Goal: Transaction & Acquisition: Purchase product/service

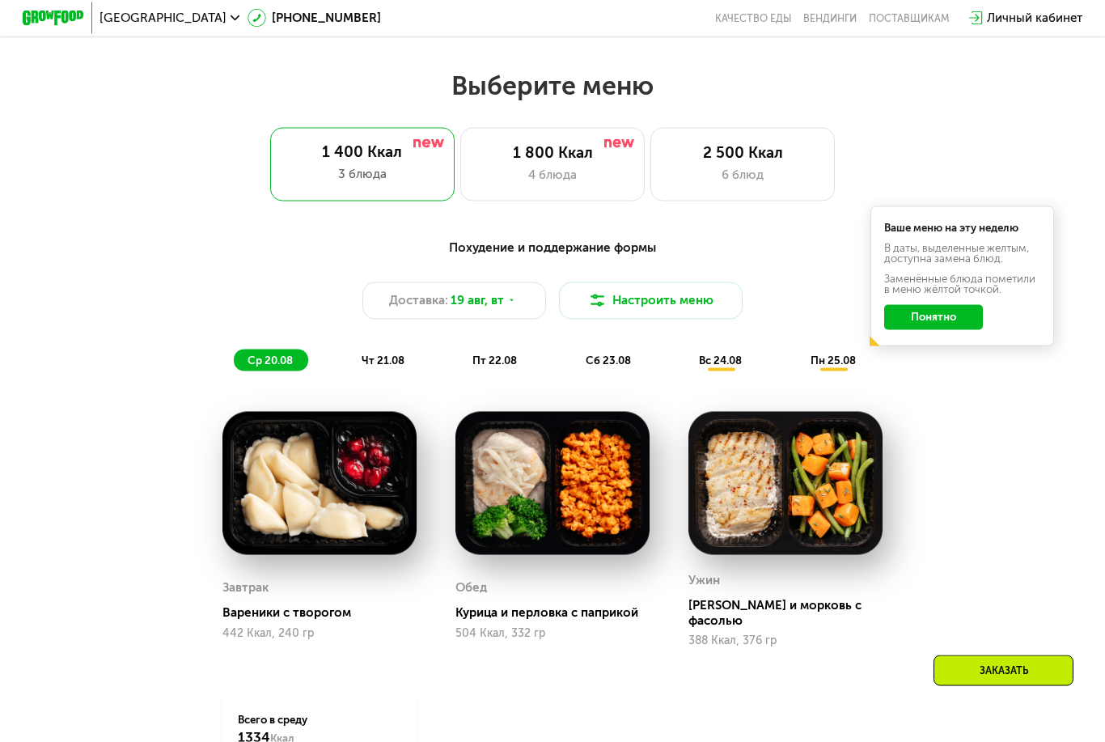
scroll to position [628, 0]
click at [391, 379] on div "Похудение и поддержание формы Доставка: [DATE] Настроить меню ср 20.08 чт 21.08…" at bounding box center [552, 304] width 927 height 151
click at [385, 357] on span "чт 21.08" at bounding box center [383, 360] width 43 height 12
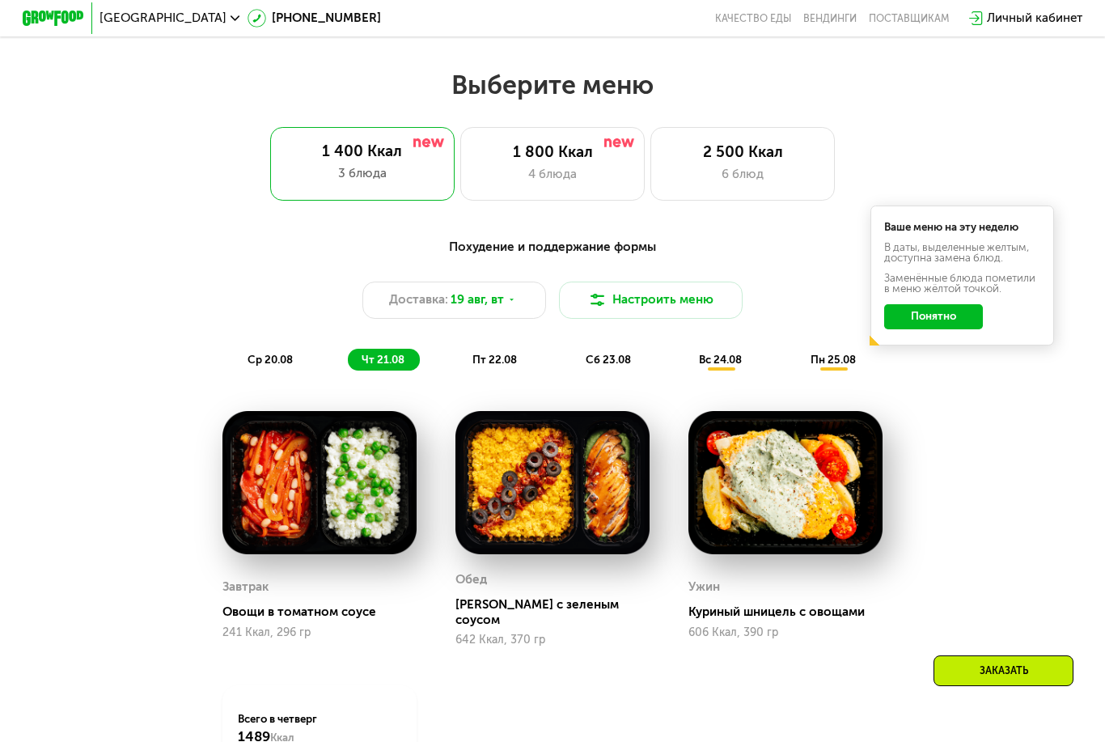
click at [502, 356] on span "пт 22.08" at bounding box center [494, 360] width 44 height 12
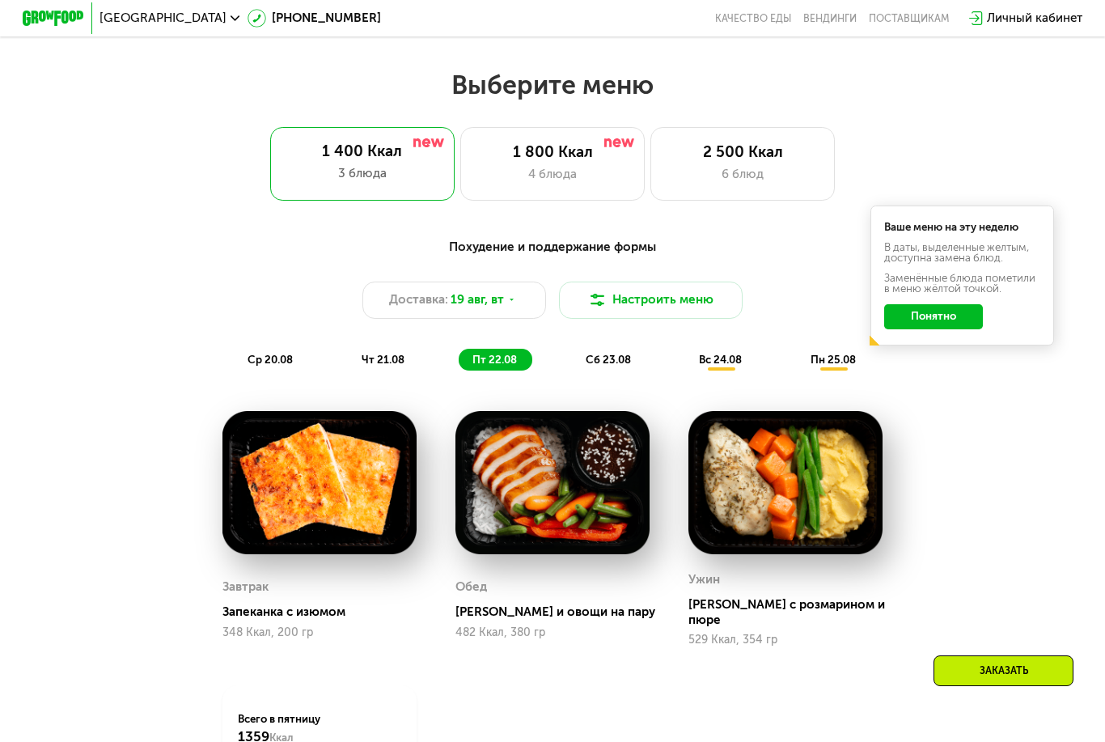
click at [609, 354] on span "сб 23.08" at bounding box center [608, 360] width 45 height 12
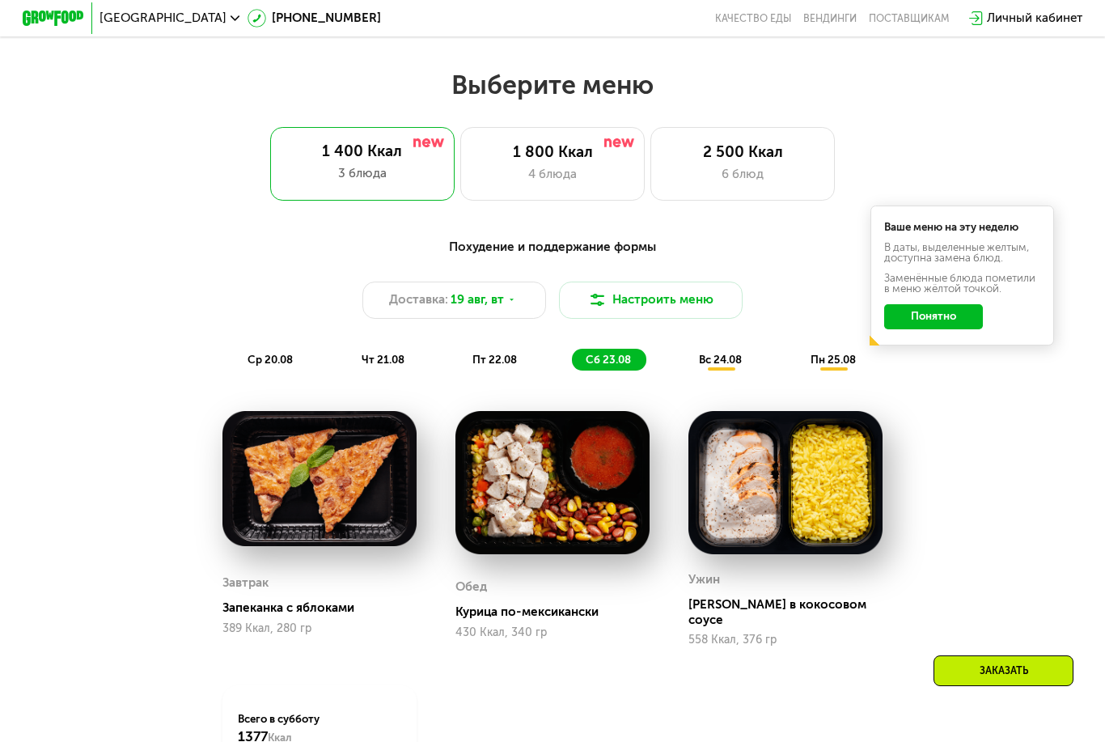
click at [797, 351] on div "вс 24.08" at bounding box center [834, 360] width 74 height 22
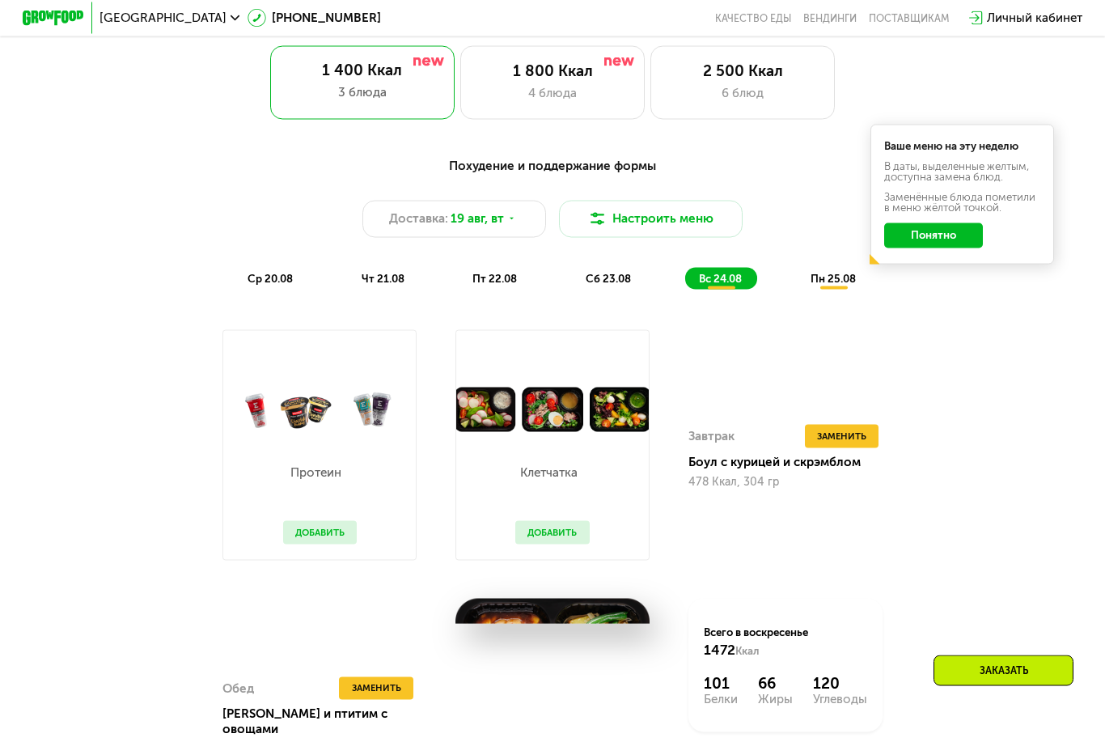
scroll to position [696, 0]
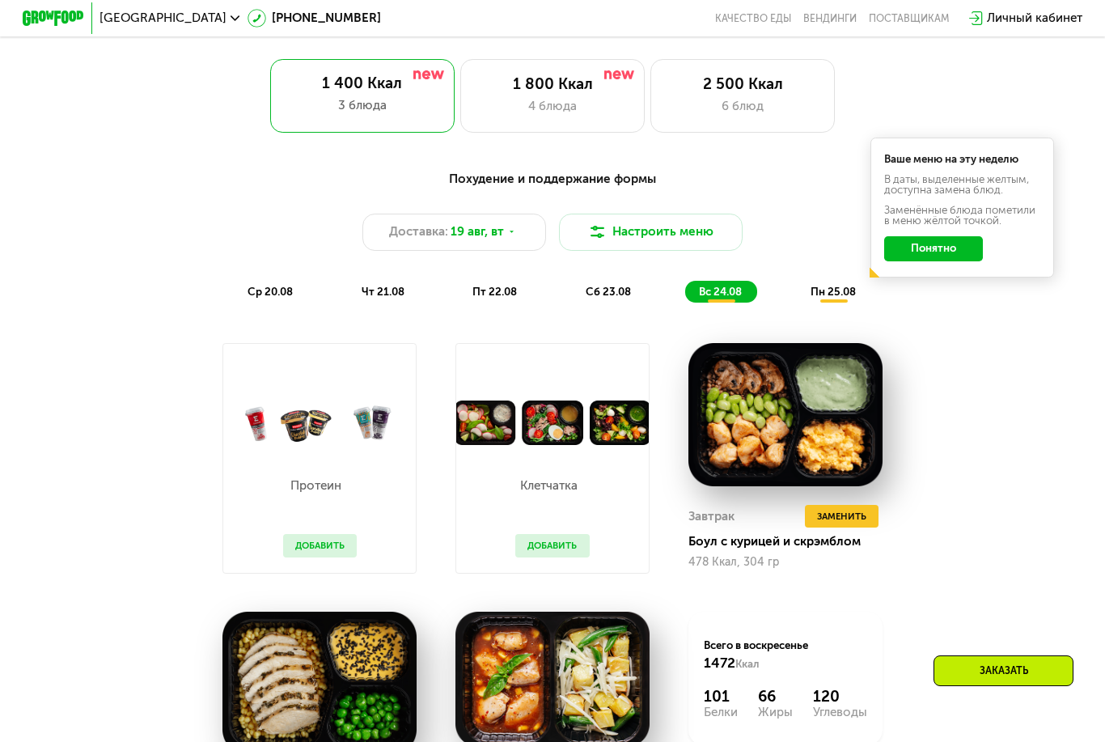
click at [831, 293] on span "пн 25.08" at bounding box center [833, 292] width 45 height 12
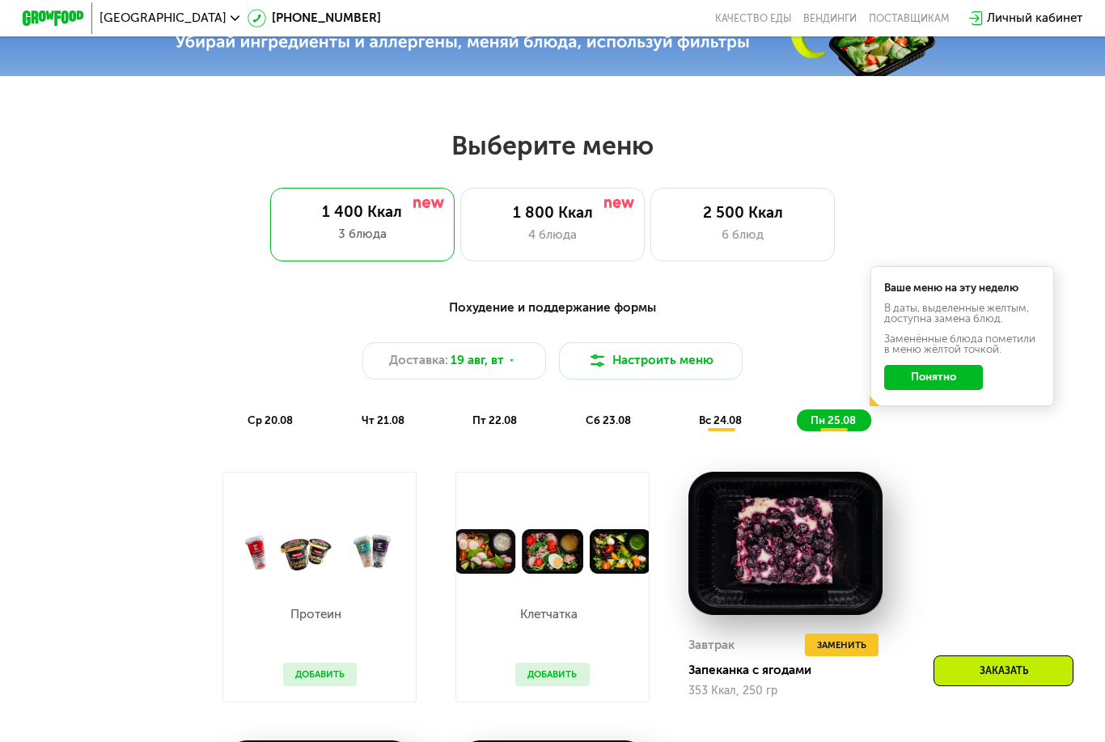
scroll to position [566, 0]
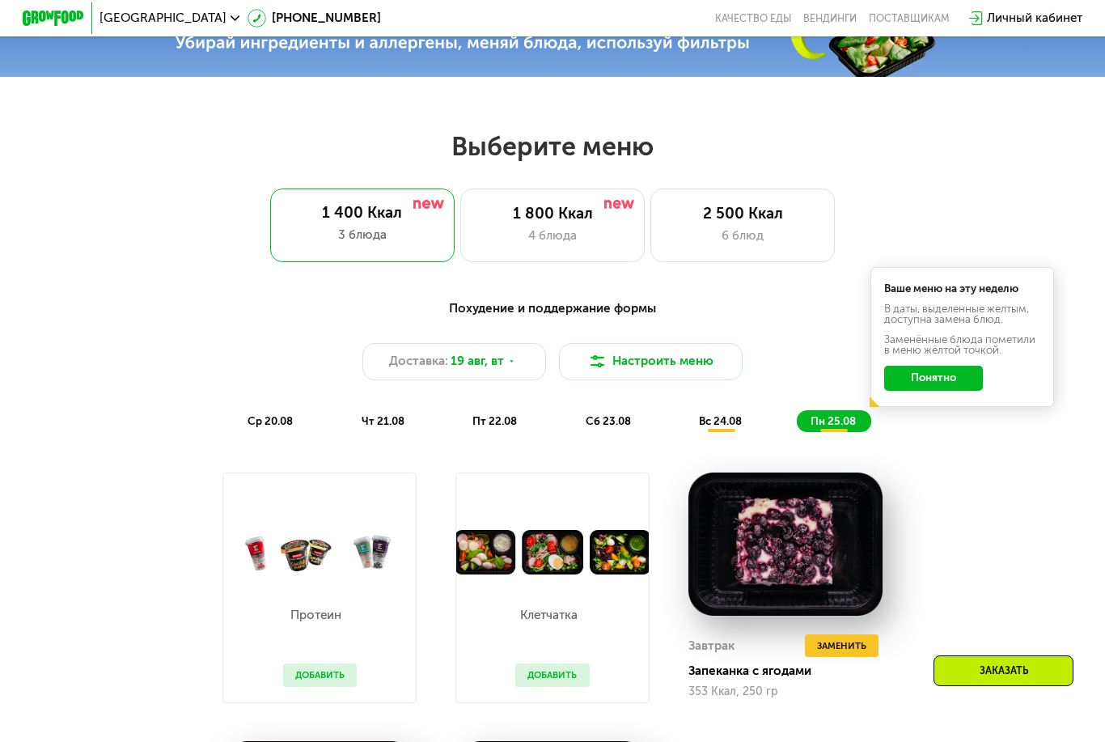
click at [602, 219] on div "1 800 Ккал" at bounding box center [552, 214] width 152 height 19
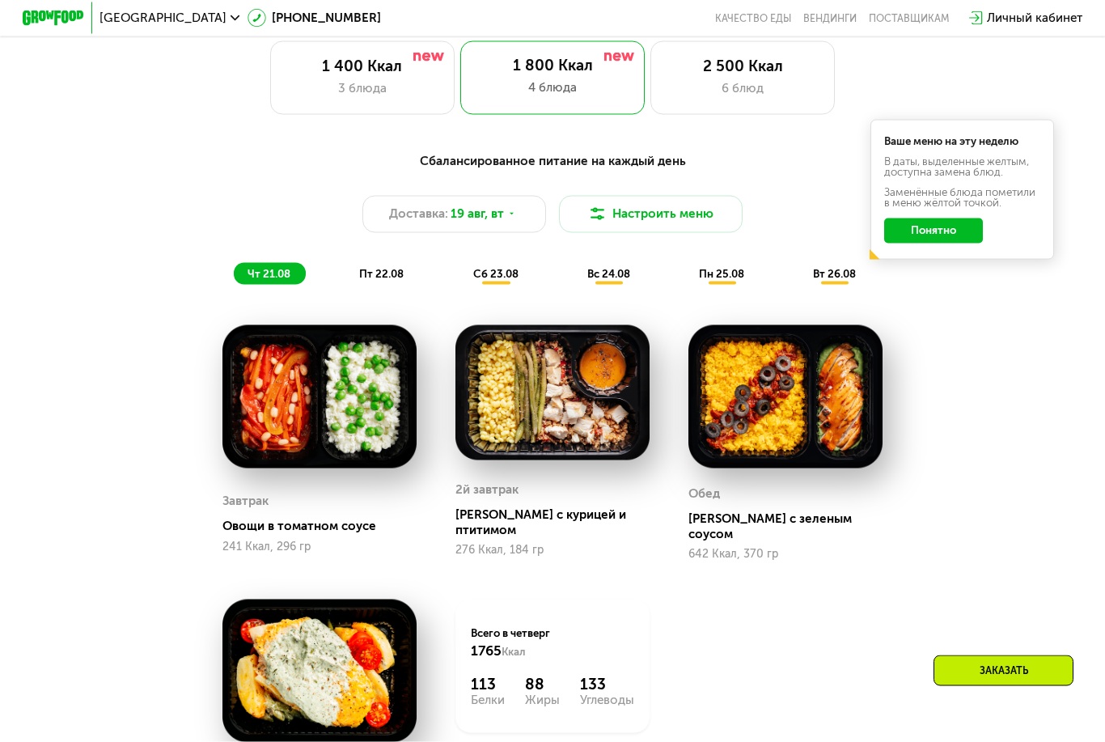
scroll to position [714, 0]
click at [459, 264] on div "пт 22.08" at bounding box center [496, 273] width 74 height 22
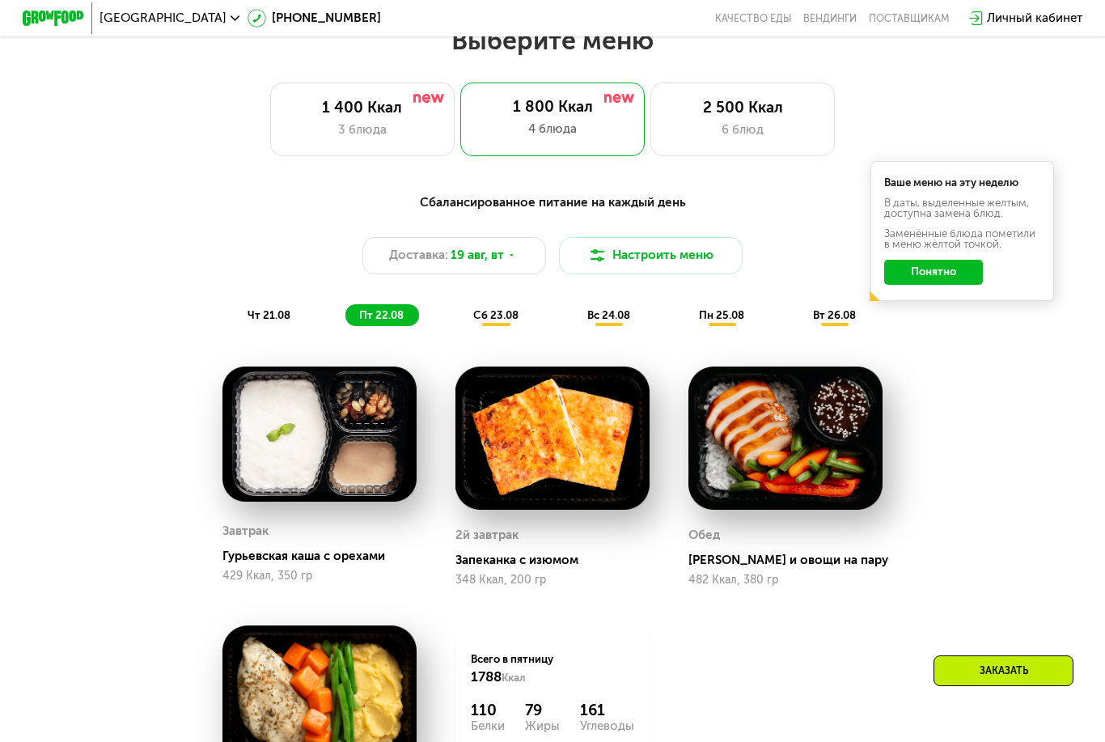
scroll to position [671, 0]
click at [180, 741] on div "Сбалансированное питание на каждый день Доставка: [DATE] Настроить меню чт 21.0…" at bounding box center [553, 555] width 946 height 740
click at [574, 307] on div "сб 23.08" at bounding box center [610, 316] width 72 height 22
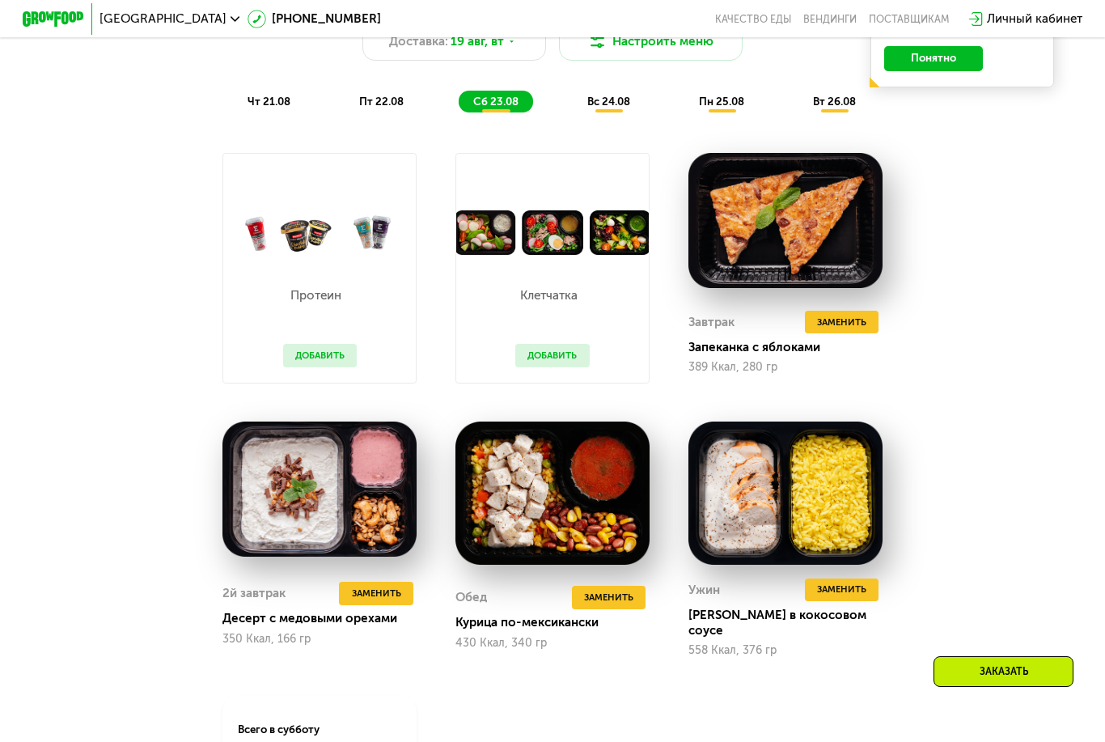
scroll to position [886, 0]
click at [622, 99] on span "вс 24.08" at bounding box center [608, 101] width 43 height 12
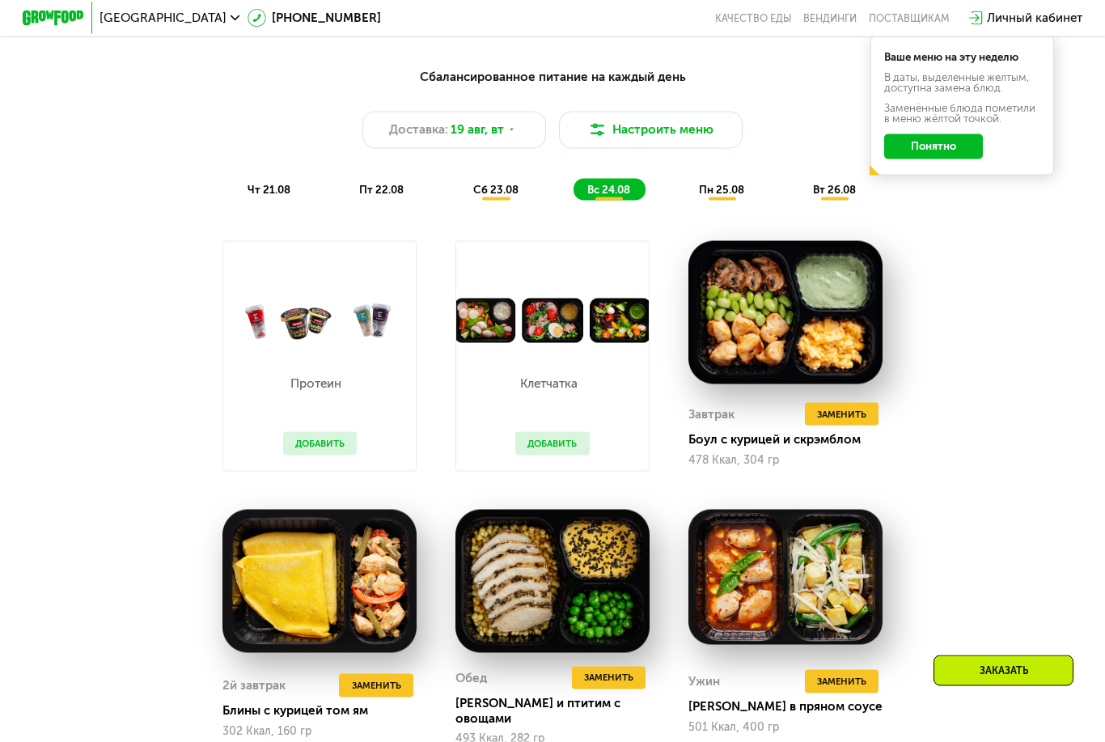
scroll to position [798, 0]
click at [799, 178] on div "пн 25.08" at bounding box center [835, 189] width 72 height 22
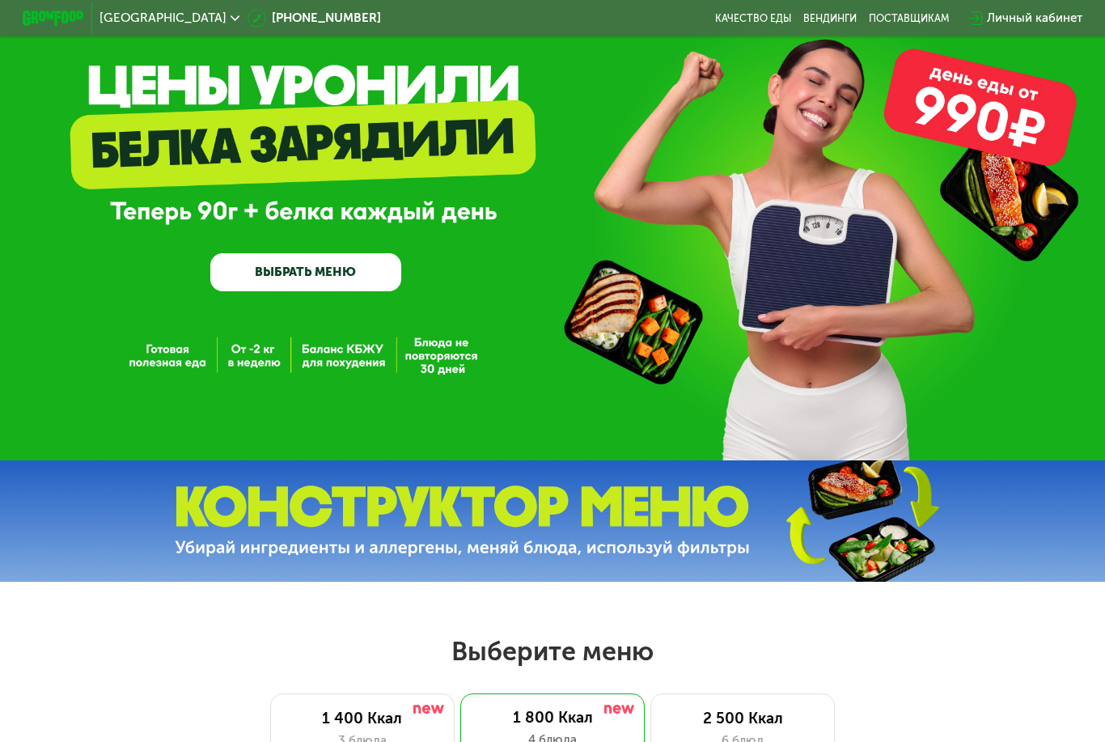
scroll to position [0, 0]
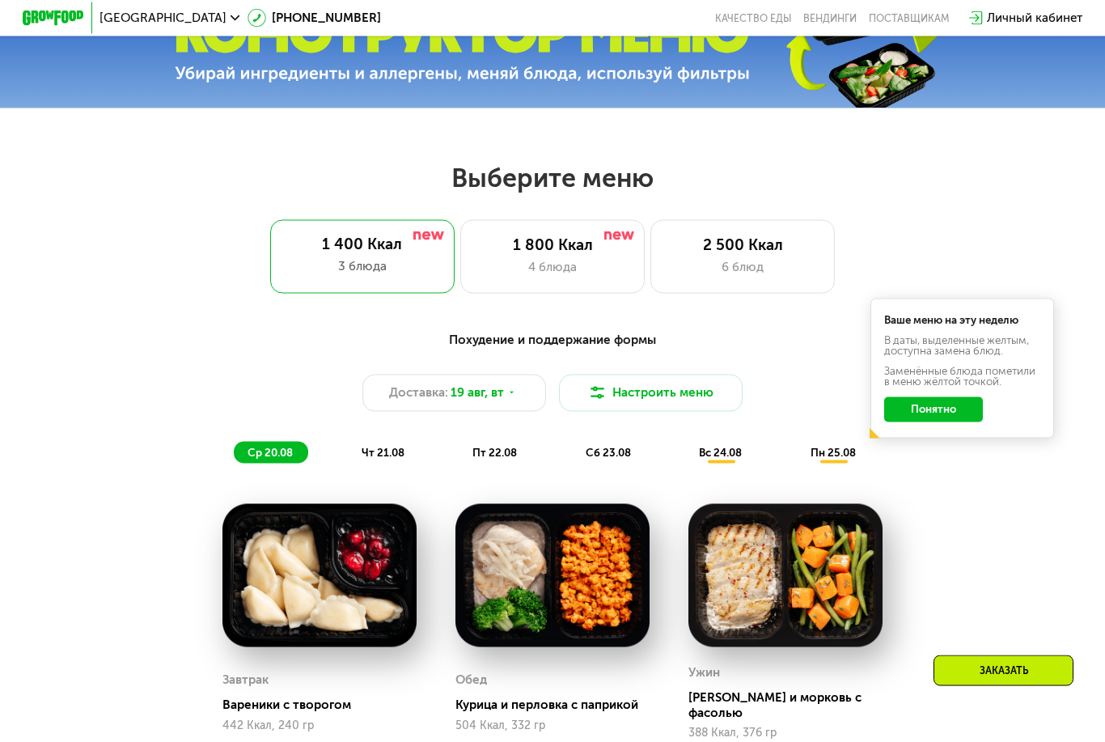
scroll to position [537, 0]
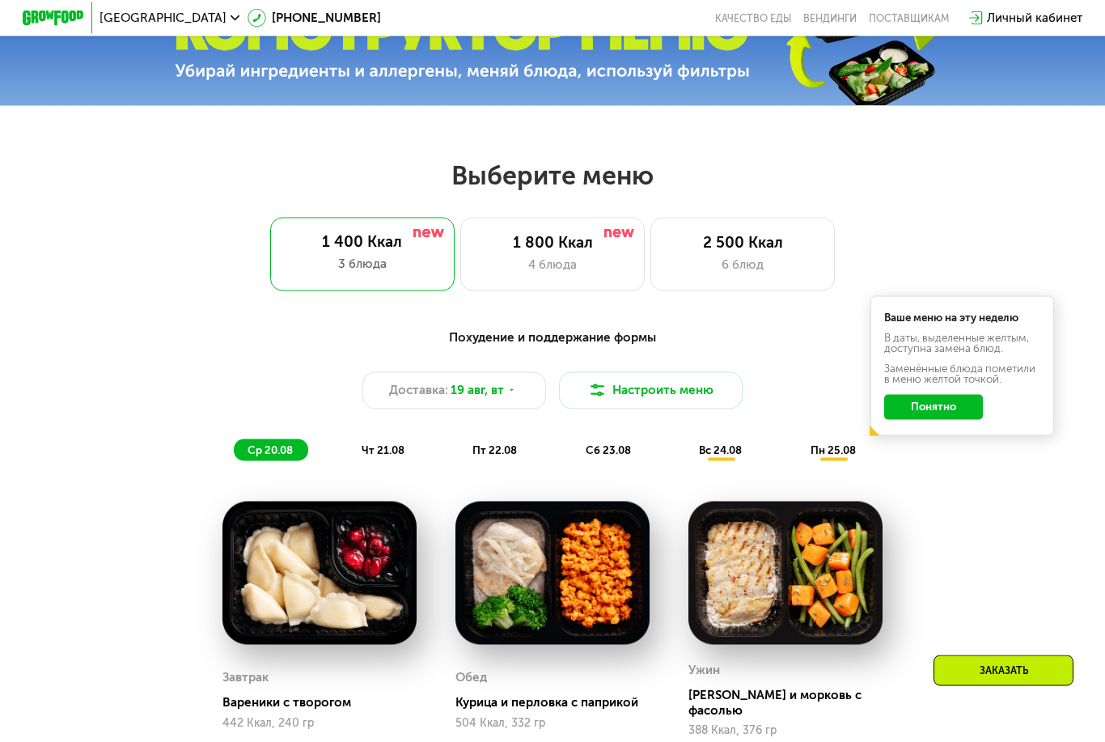
click at [697, 366] on div "Похудение и поддержание формы Доставка: 19 авг, вт Настроить меню ср 20.08 чт 2…" at bounding box center [552, 394] width 908 height 133
click at [694, 387] on button "Настроить меню" at bounding box center [651, 390] width 184 height 37
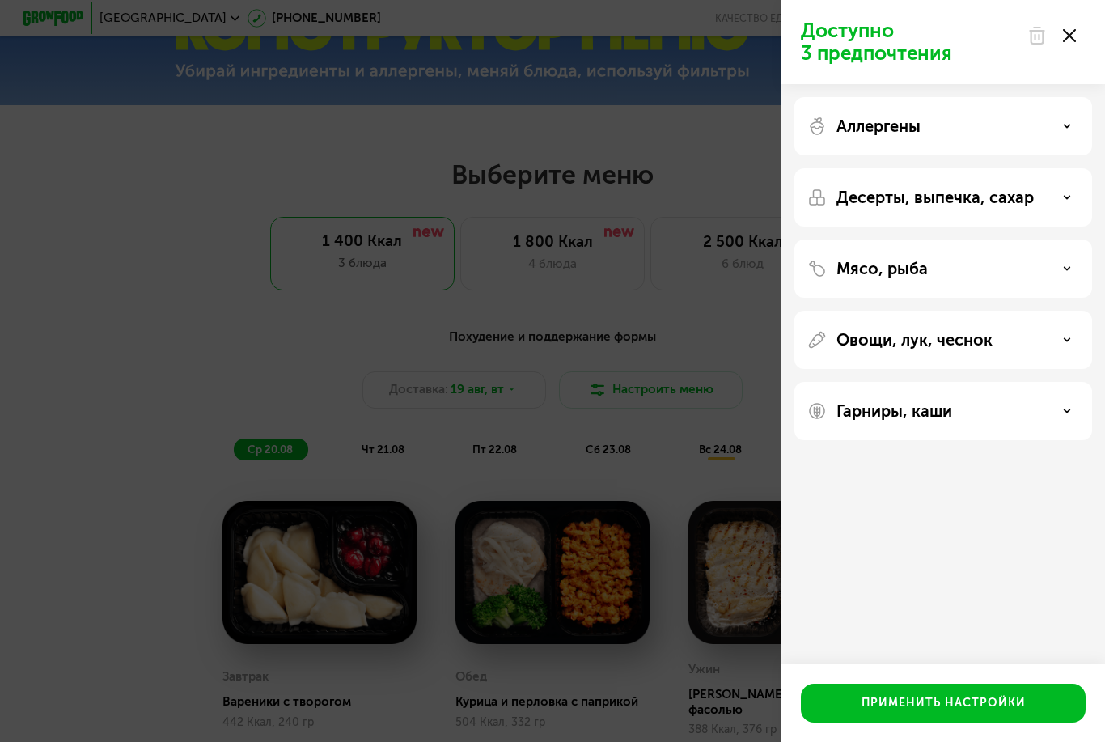
click at [932, 269] on div "Мясо, рыба" at bounding box center [943, 268] width 272 height 19
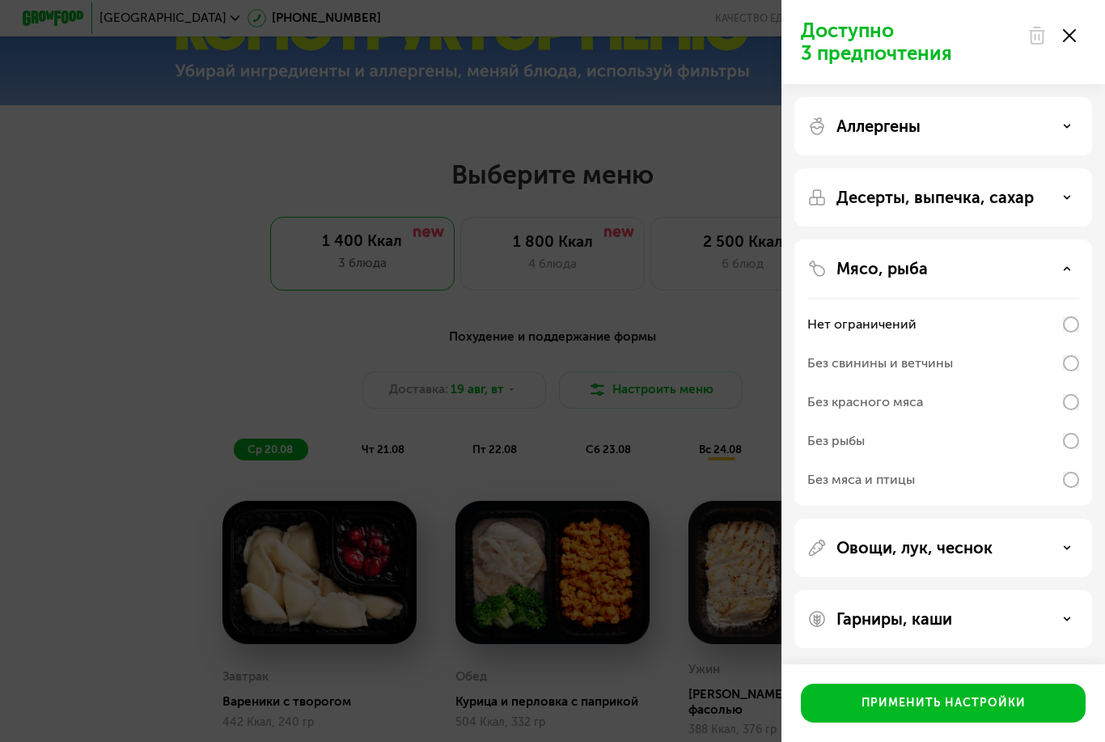
click at [1063, 274] on div "Мясо, рыба" at bounding box center [943, 268] width 272 height 19
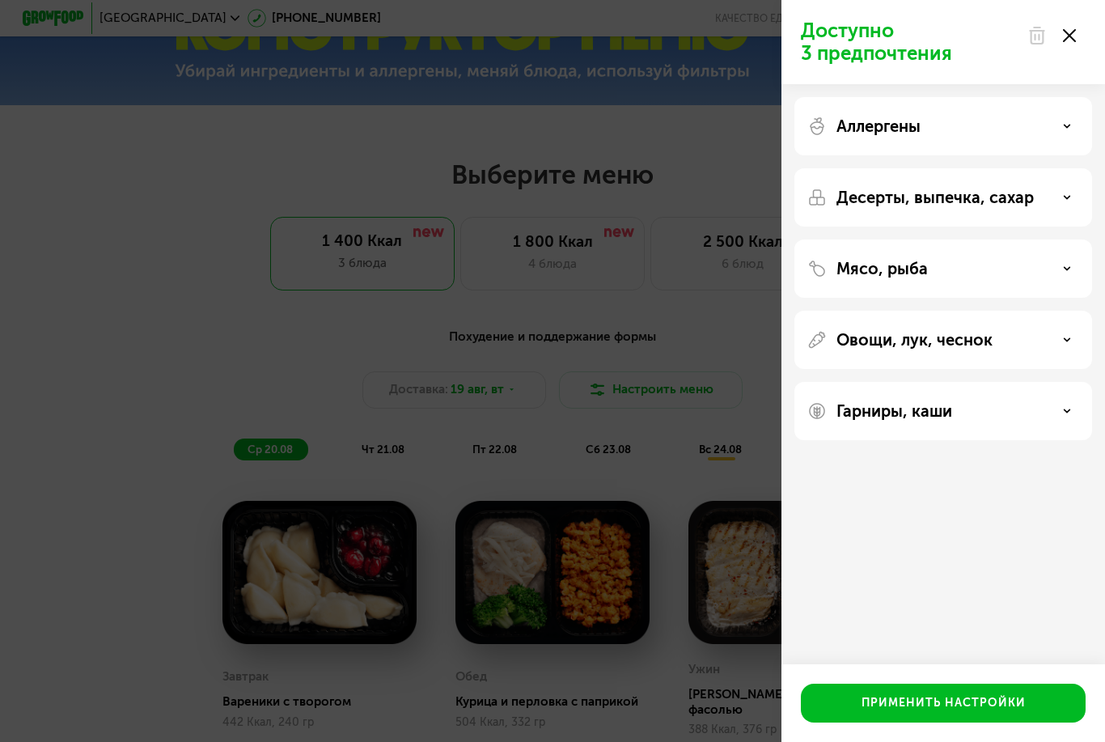
click at [1061, 205] on div "Десерты, выпечка, сахар" at bounding box center [943, 197] width 272 height 19
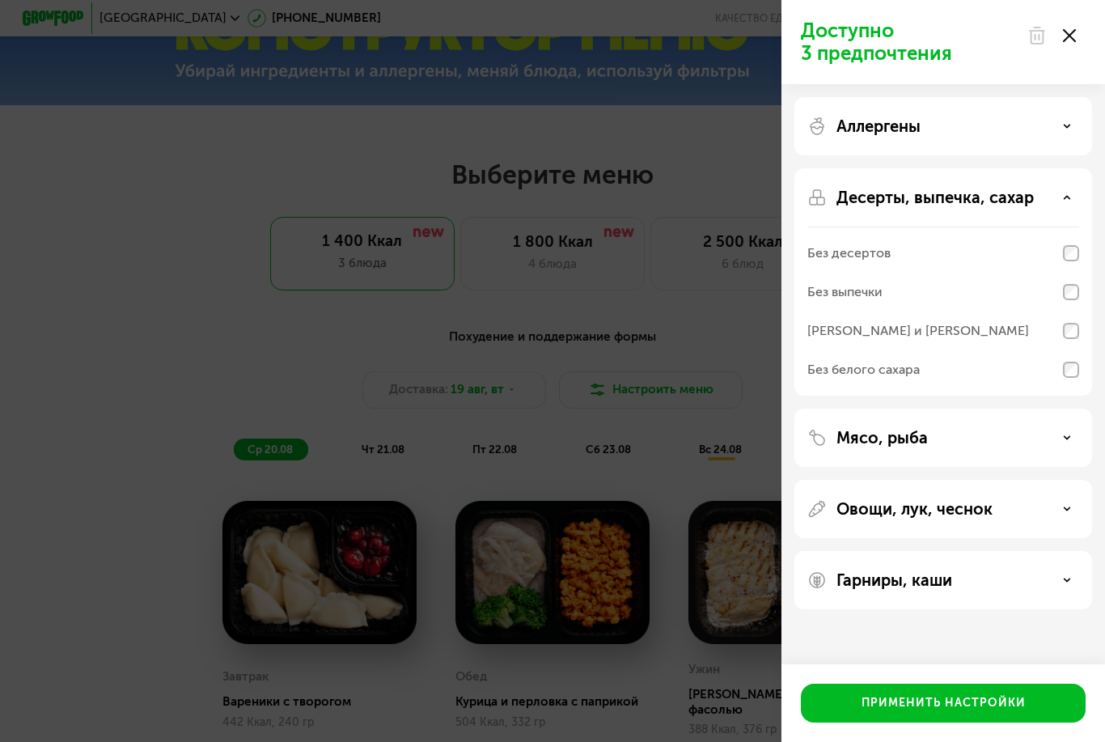
click at [1062, 205] on div "Десерты, выпечка, сахар" at bounding box center [943, 197] width 272 height 19
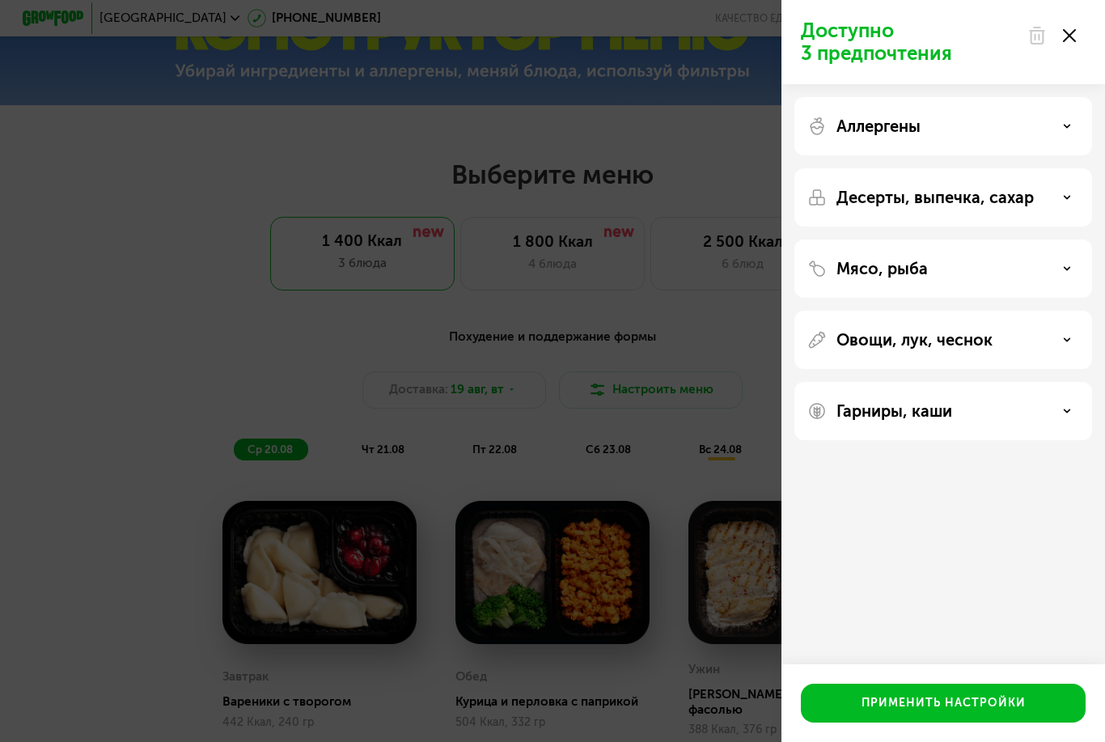
click at [1069, 127] on icon at bounding box center [1067, 126] width 8 height 8
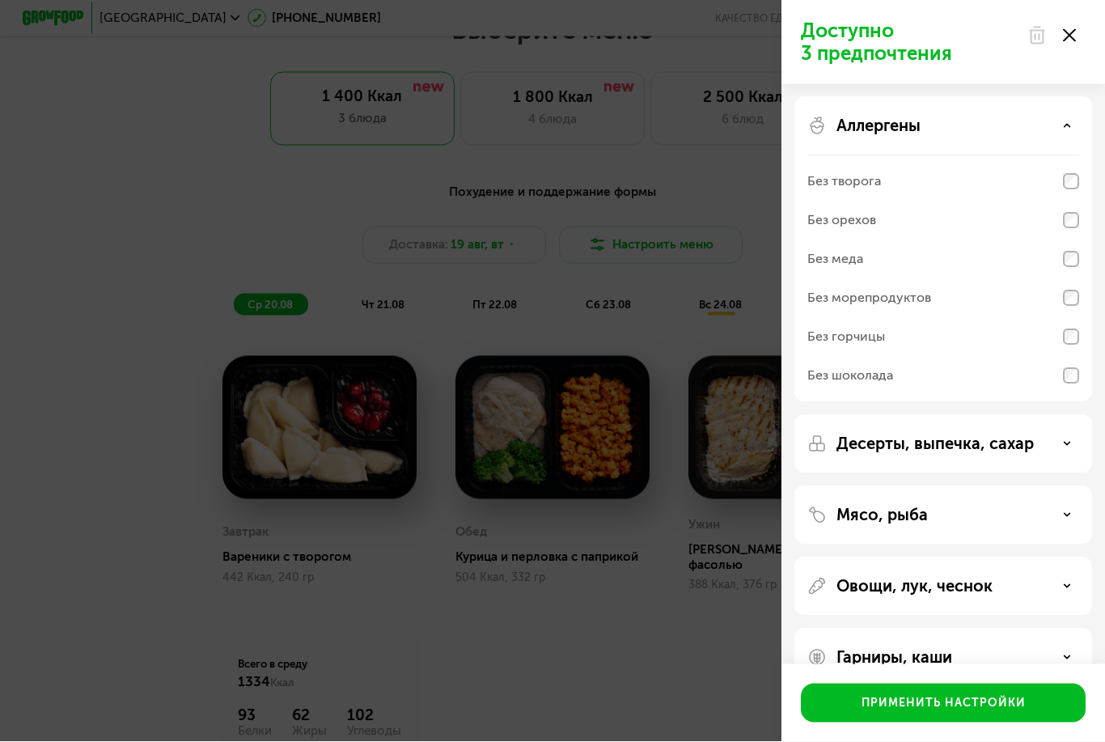
click at [1073, 120] on div "Аллергены" at bounding box center [943, 125] width 272 height 19
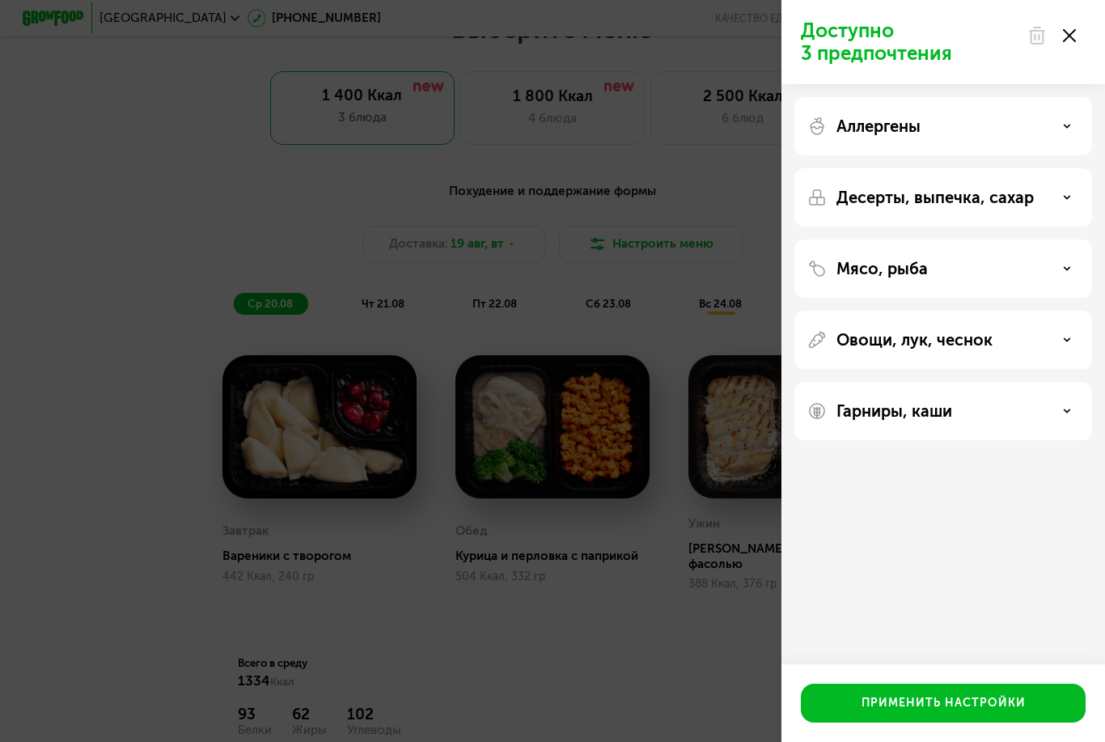
click at [1040, 330] on div "Овощи, лук, чеснок" at bounding box center [943, 339] width 272 height 19
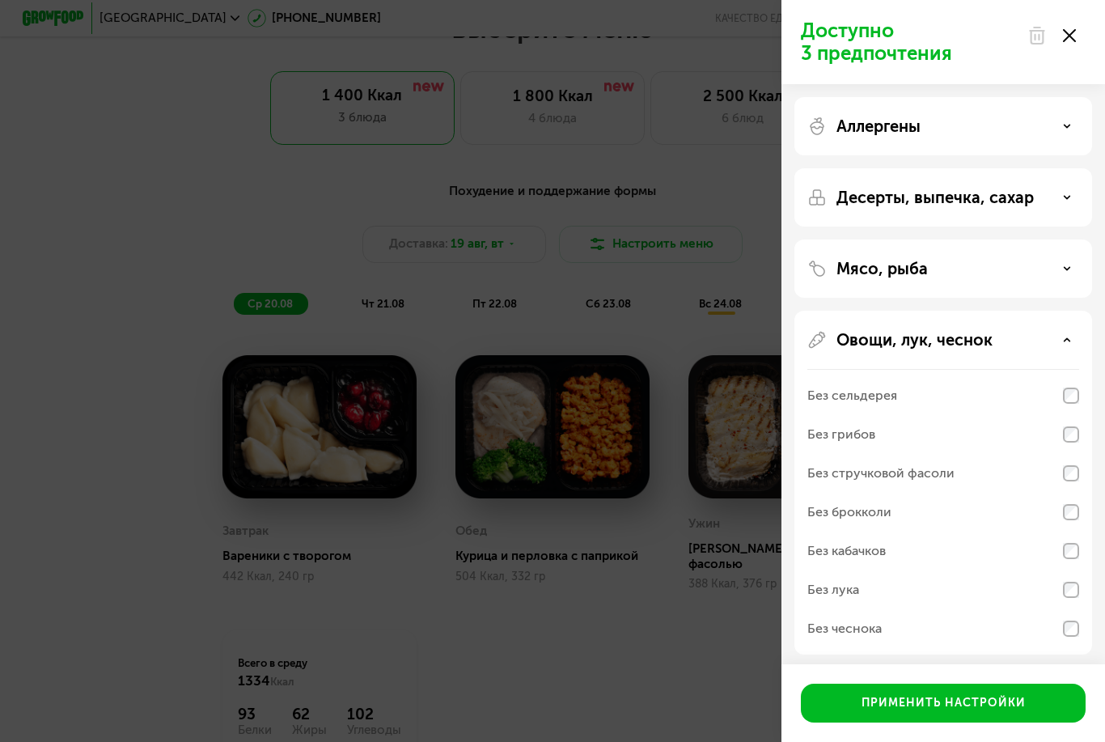
click at [1064, 336] on div "Овощи, лук, чеснок" at bounding box center [943, 339] width 272 height 19
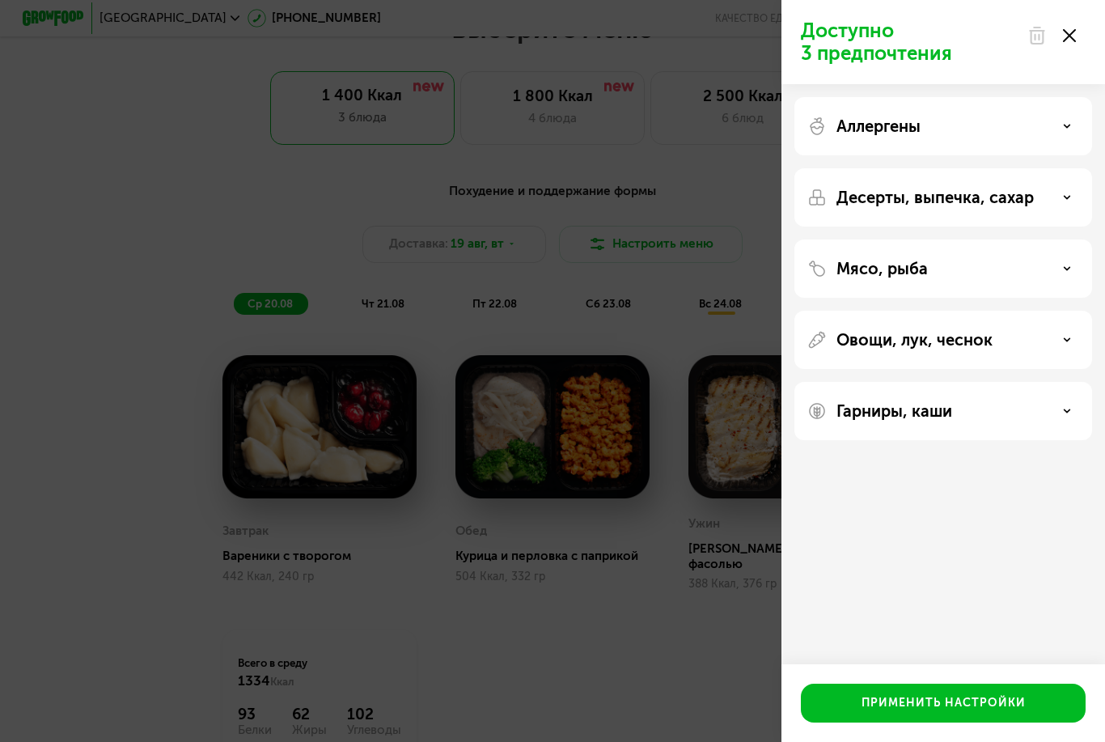
click at [1038, 418] on div "Гарниры, каши" at bounding box center [943, 410] width 272 height 19
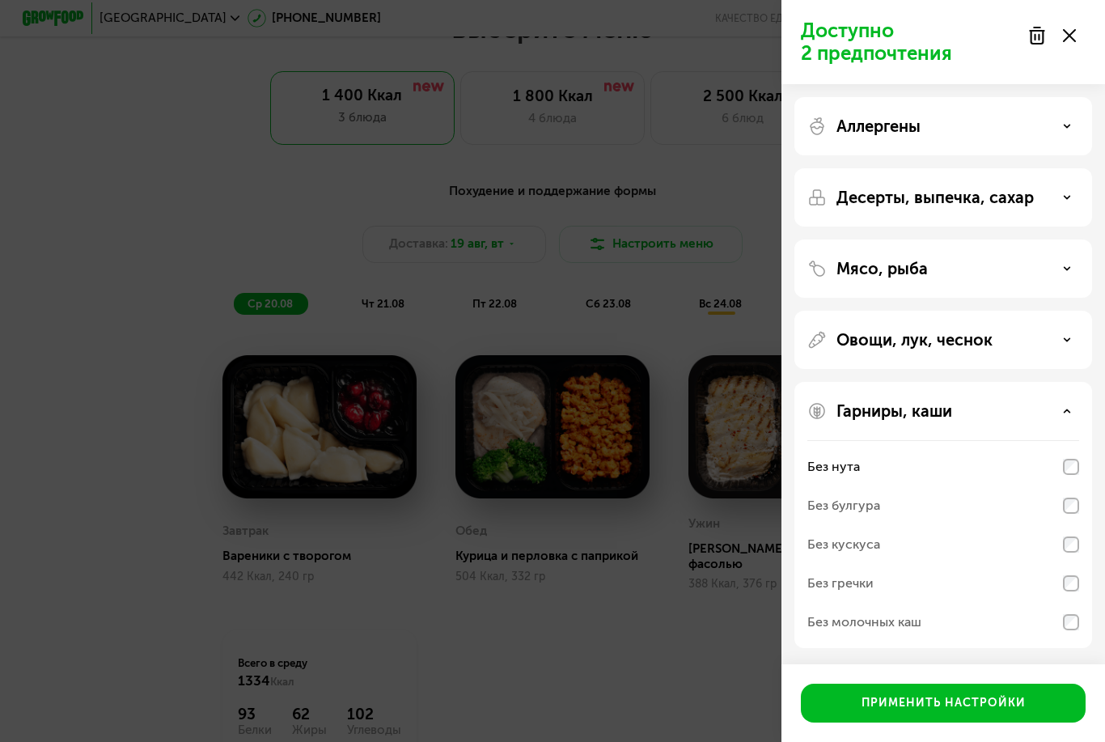
click at [871, 722] on button "Применить настройки" at bounding box center [943, 703] width 285 height 39
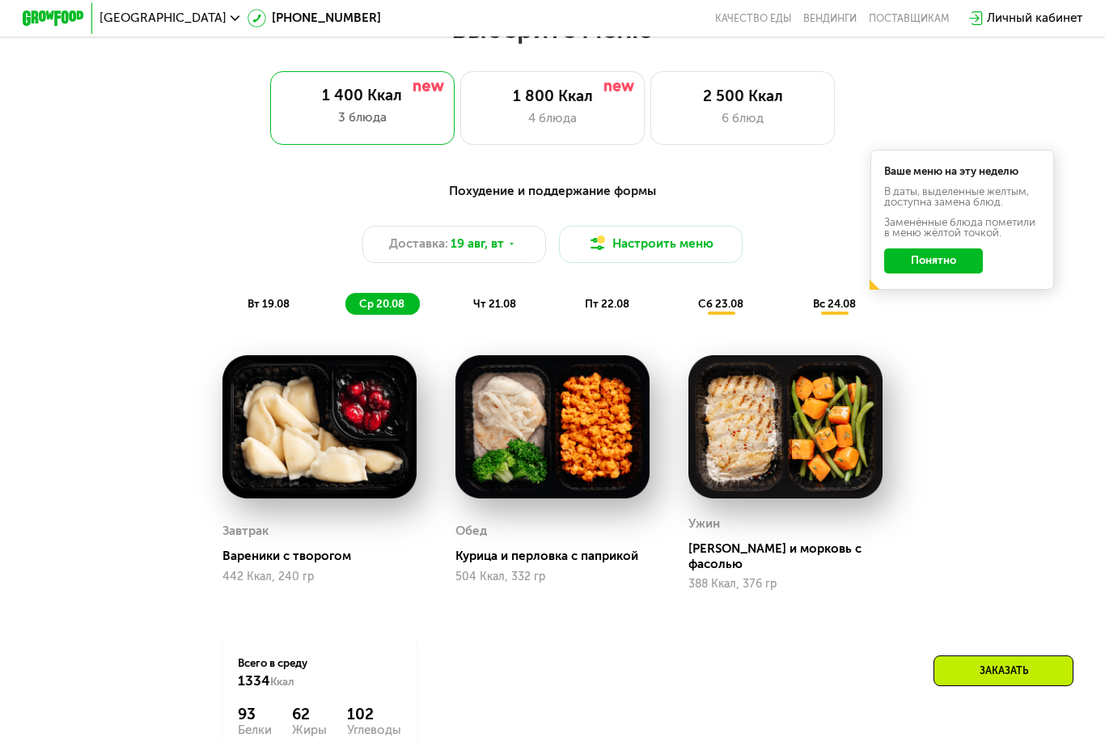
click at [955, 264] on button "Понятно" at bounding box center [933, 260] width 99 height 24
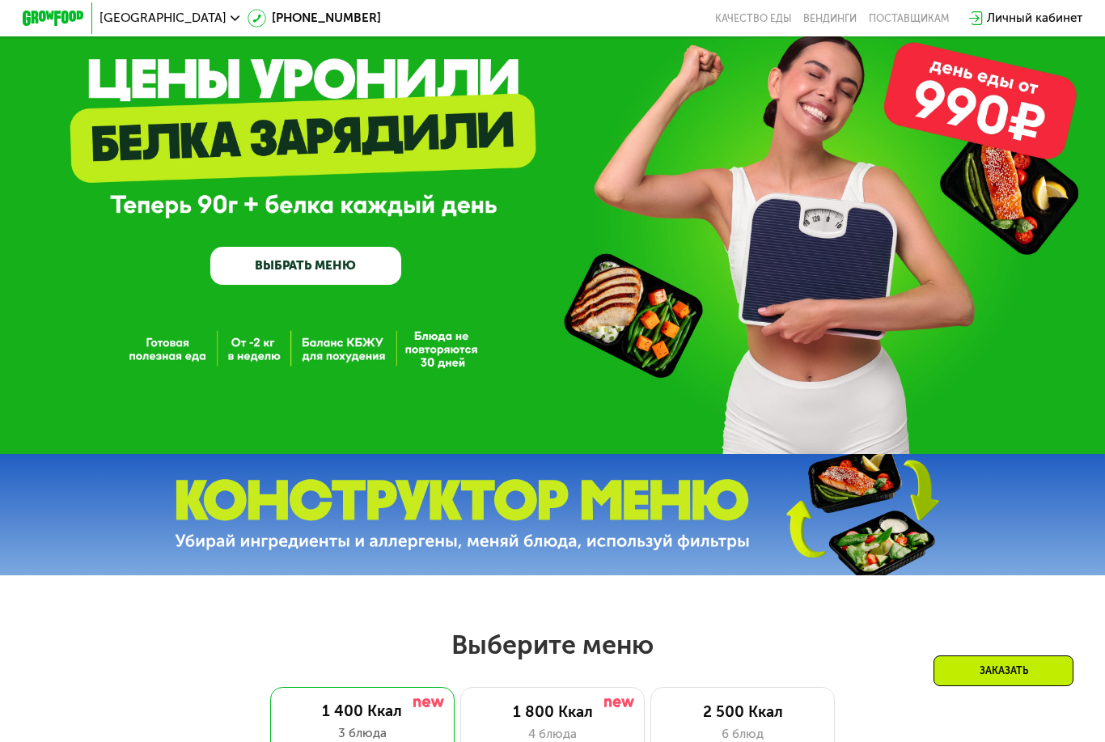
scroll to position [0, 0]
